Goal: Use online tool/utility: Utilize a website feature to perform a specific function

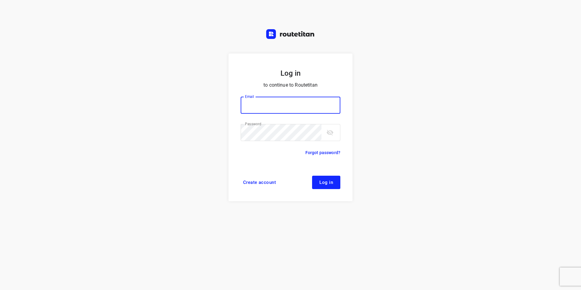
type input "plengtransport@hotmail.com"
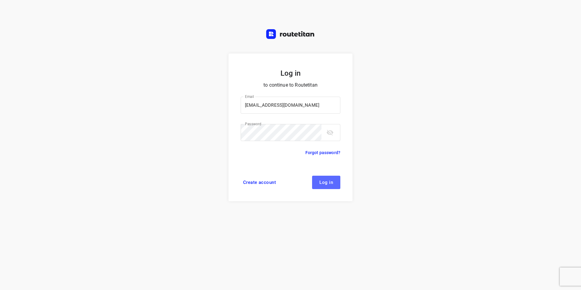
click at [331, 185] on span "Log in" at bounding box center [327, 182] width 14 height 5
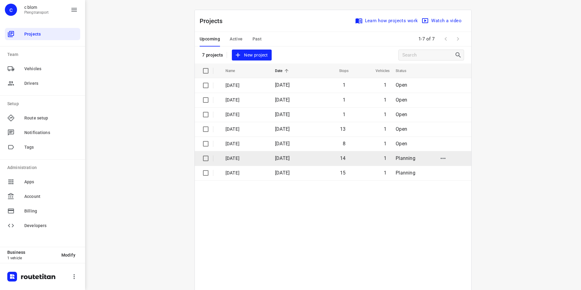
click at [317, 160] on td "14" at bounding box center [330, 158] width 40 height 15
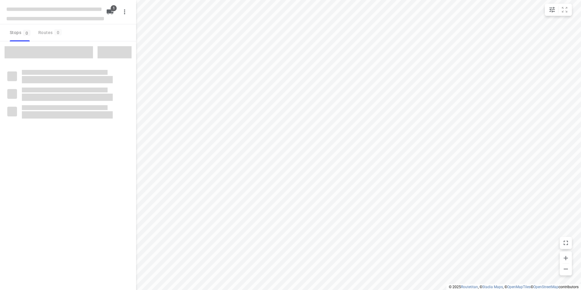
type input "distance"
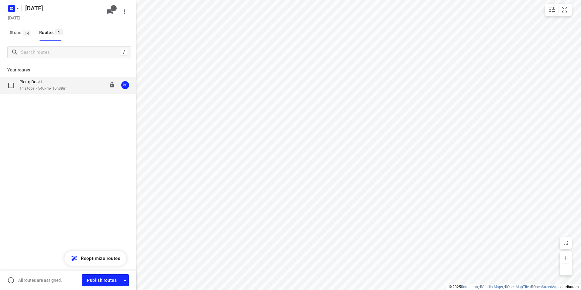
click at [65, 90] on p "14 stops • 540km • 10h39m" at bounding box center [42, 89] width 47 height 6
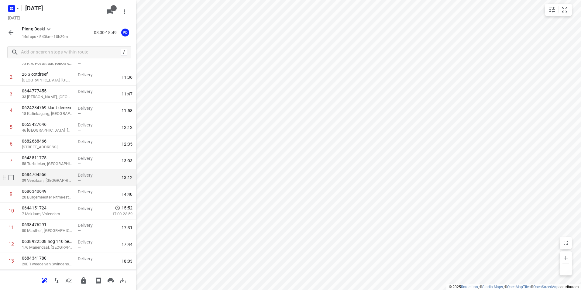
scroll to position [74, 0]
